Goal: Communication & Community: Answer question/provide support

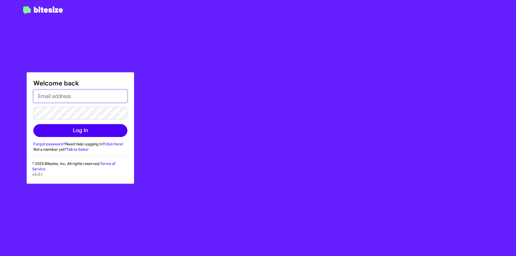
type input "[EMAIL_ADDRESS][DOMAIN_NAME]"
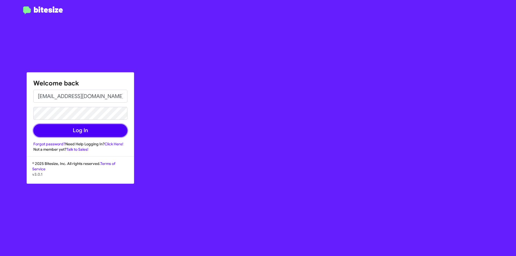
click at [96, 128] on button "Log In" at bounding box center [80, 130] width 94 height 13
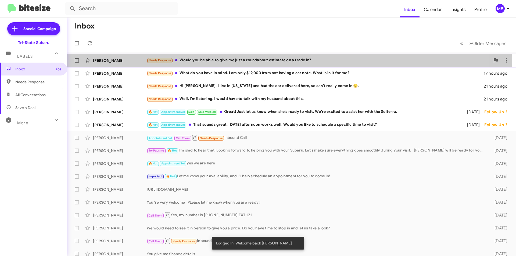
click at [227, 60] on div "Needs Response Would you be able to give me just a roundabout estimate on a tra…" at bounding box center [318, 60] width 343 height 6
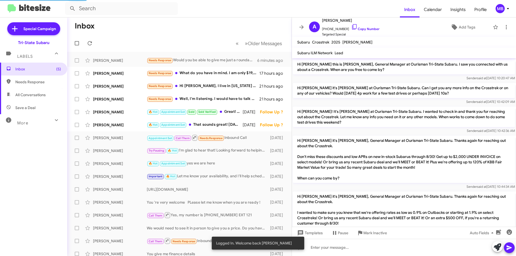
scroll to position [130, 0]
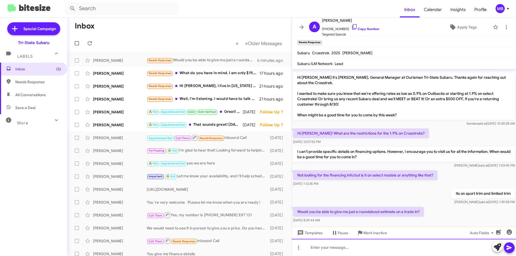
click at [381, 248] on div at bounding box center [404, 247] width 224 height 17
click at [496, 251] on span at bounding box center [498, 247] width 8 height 12
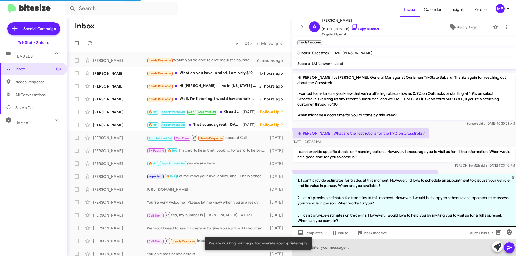
click at [438, 249] on div at bounding box center [404, 247] width 224 height 17
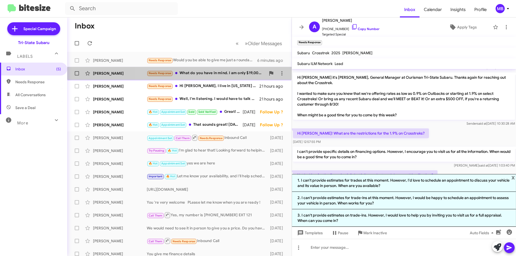
click at [232, 74] on div "Needs Response What do you have in mind. I am only $19,000 from not having a ca…" at bounding box center [206, 73] width 119 height 6
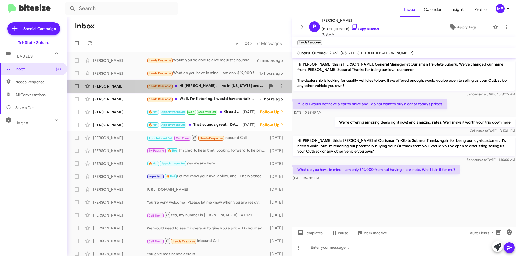
click at [238, 87] on div "Needs Response Hi [PERSON_NAME], I live in [US_STATE] and had the car delivered…" at bounding box center [206, 86] width 119 height 6
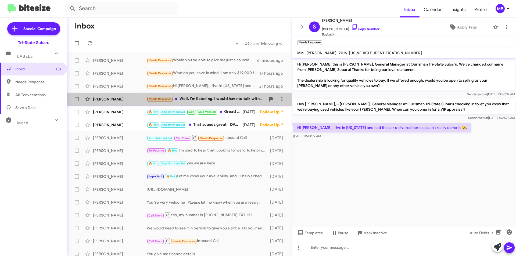
click at [240, 98] on div "Needs Response Well, I'm listening. I would have to talk with my husband about …" at bounding box center [206, 99] width 119 height 6
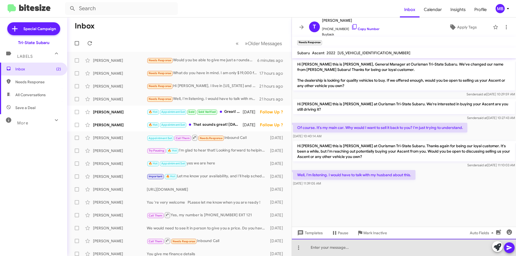
click at [381, 247] on div at bounding box center [404, 247] width 224 height 17
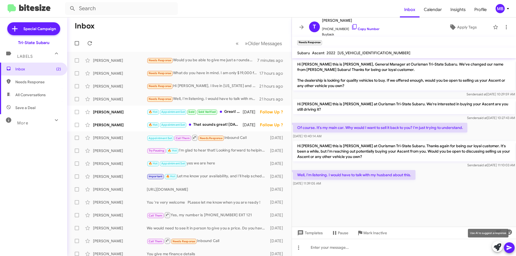
click at [494, 248] on icon at bounding box center [498, 247] width 8 height 8
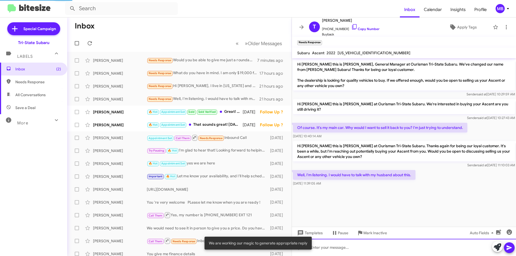
click at [422, 250] on div at bounding box center [404, 247] width 224 height 17
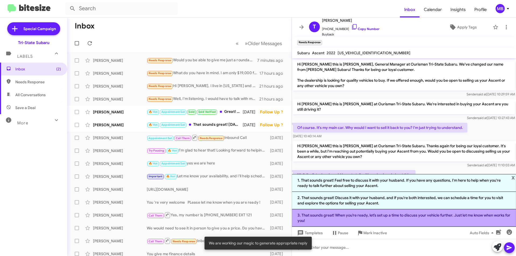
click at [419, 218] on li "3. That sounds great! When you’re ready, let’s set up a time to discuss your ve…" at bounding box center [404, 217] width 224 height 17
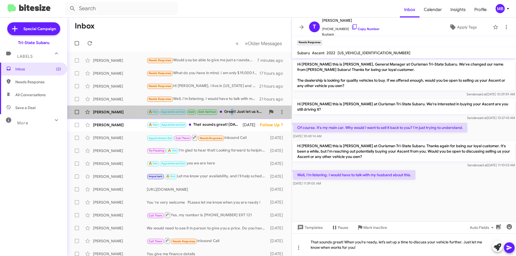
click at [231, 111] on div "🔥 Hot Appointment Set Sold Sold Verified Great! Just let us know when she's rea…" at bounding box center [206, 112] width 119 height 6
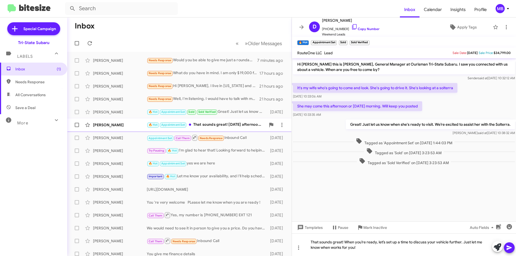
click at [239, 123] on div "🔥 Hot Appointment Set That sounds great! [DATE] afternoon works well. Would you…" at bounding box center [206, 125] width 119 height 6
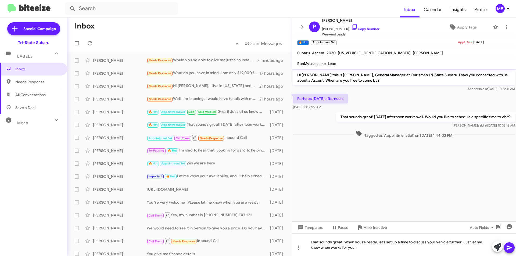
click at [45, 83] on span "Needs Response" at bounding box center [38, 81] width 46 height 5
type input "in:needs-response"
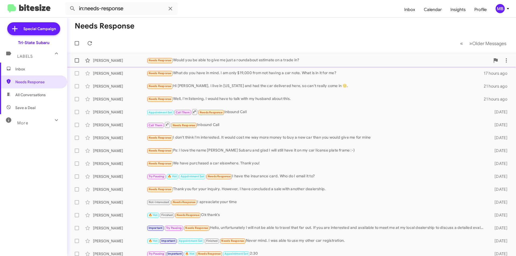
click at [148, 60] on small "Needs Response" at bounding box center [159, 60] width 25 height 5
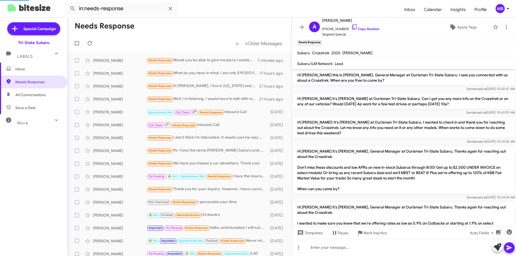
scroll to position [130, 0]
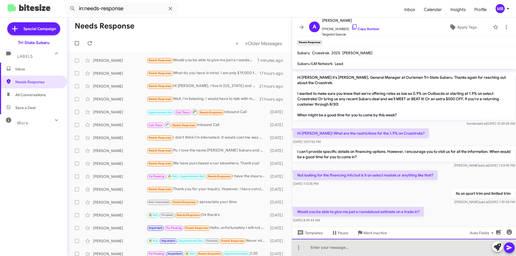
drag, startPoint x: 381, startPoint y: 243, endPoint x: 385, endPoint y: 244, distance: 4.4
click at [381, 243] on div at bounding box center [404, 247] width 224 height 17
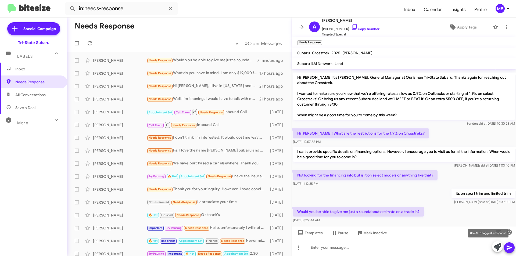
click at [499, 249] on icon at bounding box center [498, 247] width 8 height 8
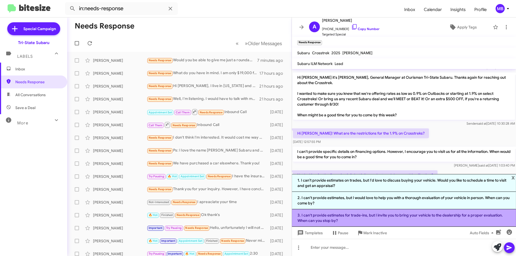
click at [433, 221] on li "3. I can't provide estimates for trade-ins, but I invite you to bring your vehi…" at bounding box center [404, 217] width 224 height 17
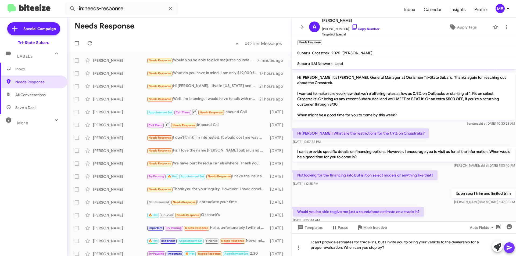
click at [509, 250] on icon at bounding box center [509, 248] width 6 height 6
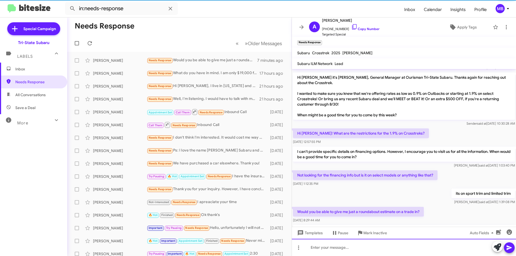
scroll to position [0, 0]
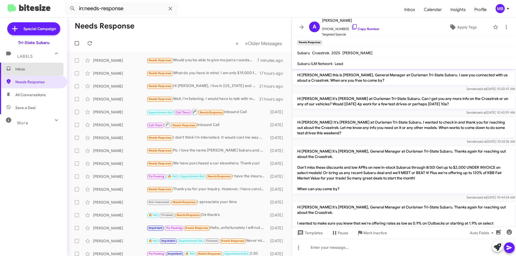
click at [20, 70] on span "Inbox" at bounding box center [38, 68] width 46 height 5
